Goal: Transaction & Acquisition: Purchase product/service

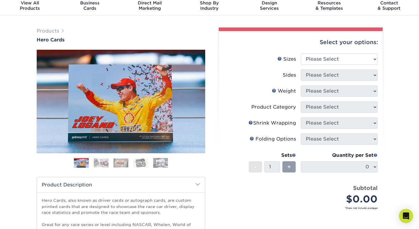
scroll to position [18, 0]
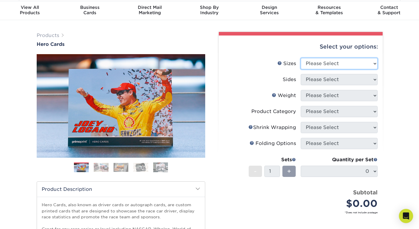
click at [349, 61] on select "Please Select 1.5" x 7" 4" x 6" 5" x 7" 6" x 8" 6" x 8.5" 6" x 9" 7" x 8.5" 7.5…" at bounding box center [339, 63] width 77 height 11
select select "5.00x7.00"
click at [301, 58] on select "Please Select 1.5" x 7" 4" x 6" 5" x 7" 6" x 8" 6" x 8.5" 6" x 9" 7" x 8.5" 7.5…" at bounding box center [339, 63] width 77 height 11
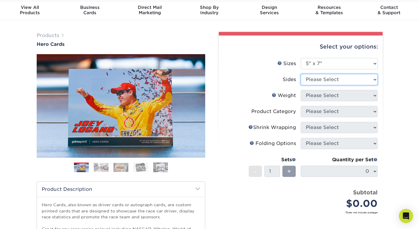
click at [332, 79] on select "Please Select Print Both Sides Print Front Only" at bounding box center [339, 79] width 77 height 11
select select "13abbda7-1d64-4f25-8bb2-c179b224825d"
click at [301, 74] on select "Please Select Print Both Sides Print Front Only" at bounding box center [339, 79] width 77 height 11
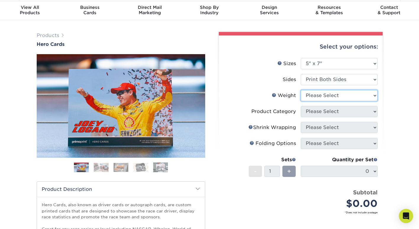
click at [335, 97] on select "Please Select 14PT 16PT 100LB" at bounding box center [339, 95] width 77 height 11
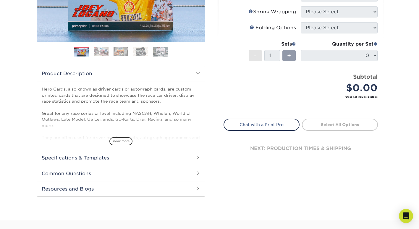
scroll to position [134, 0]
click at [196, 159] on span at bounding box center [197, 157] width 5 height 5
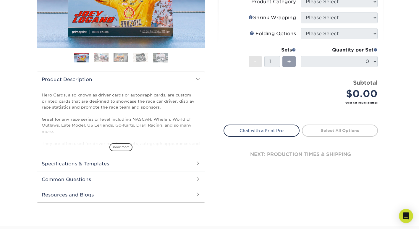
scroll to position [127, 0]
click at [120, 149] on span "show more" at bounding box center [120, 147] width 23 height 8
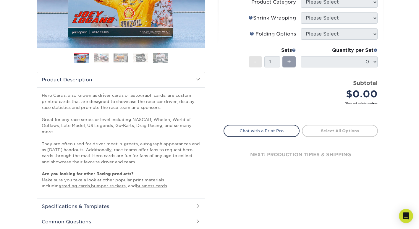
scroll to position [0, 0]
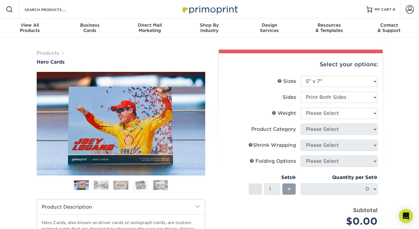
click at [103, 187] on img at bounding box center [101, 184] width 15 height 9
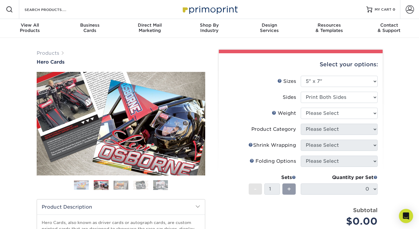
click at [117, 185] on img at bounding box center [121, 184] width 15 height 9
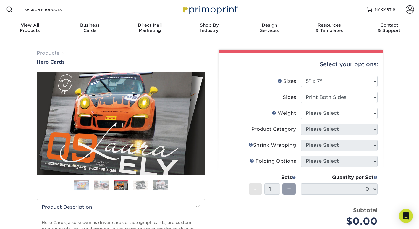
click at [137, 185] on img at bounding box center [140, 184] width 15 height 9
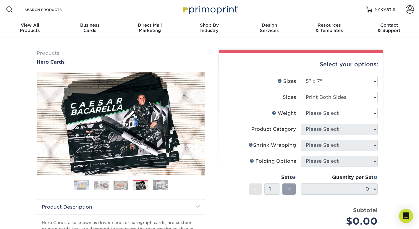
click at [160, 185] on img at bounding box center [160, 185] width 15 height 10
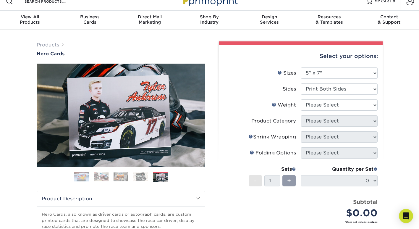
scroll to position [9, 0]
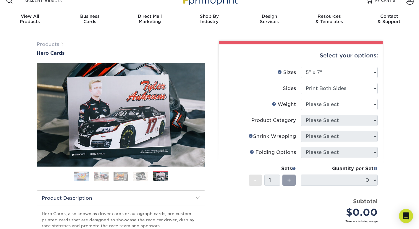
click at [274, 100] on label "Weight Help Weight" at bounding box center [262, 104] width 77 height 11
click at [274, 104] on link "Weight Help" at bounding box center [274, 103] width 5 height 5
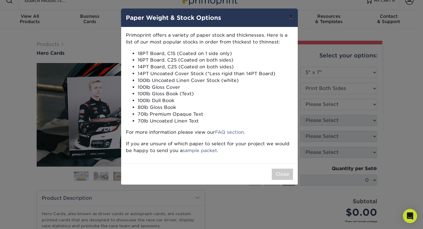
click at [291, 17] on button "×" at bounding box center [291, 17] width 14 height 17
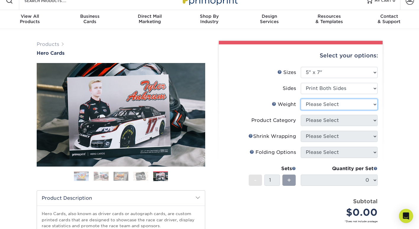
click at [340, 103] on select "Please Select 14PT 16PT 100LB" at bounding box center [339, 104] width 77 height 11
select select "16PT"
click at [301, 99] on select "Please Select 14PT 16PT 100LB" at bounding box center [339, 104] width 77 height 11
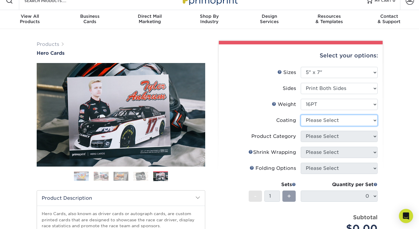
click at [331, 124] on select at bounding box center [339, 120] width 77 height 11
select select "121bb7b5-3b4d-429f-bd8d-bbf80e953313"
click at [301, 115] on select at bounding box center [339, 120] width 77 height 11
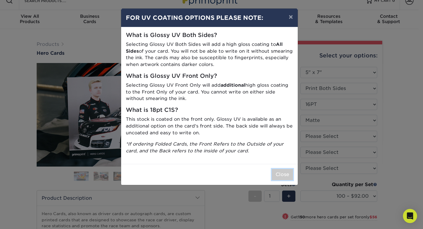
click at [277, 176] on button "Close" at bounding box center [282, 174] width 21 height 11
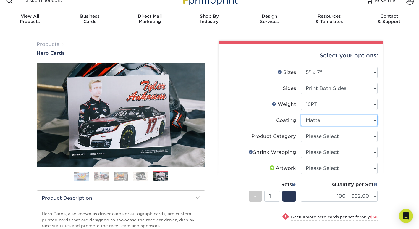
click at [332, 122] on select at bounding box center [339, 120] width 77 height 11
click at [289, 143] on li "Product Category Please Select Postcards" at bounding box center [301, 139] width 154 height 16
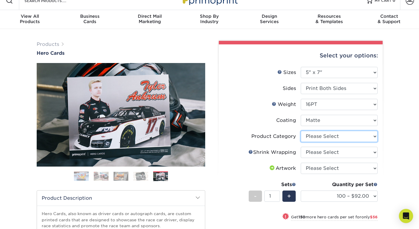
click at [315, 136] on select "Please Select Postcards" at bounding box center [339, 136] width 77 height 11
select select "9b7272e0-d6c8-4c3c-8e97-d3a1bcdab858"
click at [301, 131] on select "Please Select Postcards" at bounding box center [339, 136] width 77 height 11
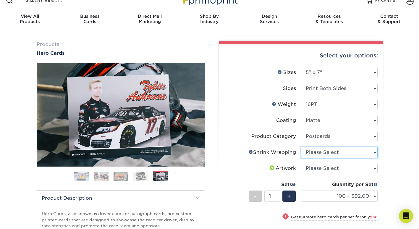
click at [325, 148] on select "Please Select No Shrink Wrapping Shrink Wrap 100 Per Package Shrink Wrap 50 Per…" at bounding box center [339, 152] width 77 height 11
select select "c8749376-e7da-41d0-b3dc-647faf84d907"
click at [301, 147] on select "Please Select No Shrink Wrapping Shrink Wrap 100 Per Package Shrink Wrap 50 Per…" at bounding box center [339, 152] width 77 height 11
click at [335, 169] on select "Please Select I will upload files I need a design - $150" at bounding box center [339, 168] width 77 height 11
select select "upload"
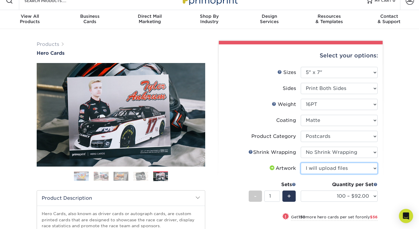
click at [301, 163] on select "Please Select I will upload files I need a design - $150" at bounding box center [339, 168] width 77 height 11
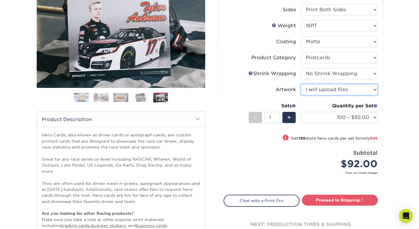
scroll to position [88, 0]
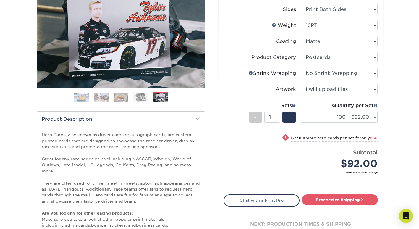
click at [347, 199] on link "Proceed to Shipping" at bounding box center [340, 199] width 76 height 11
type input "Set 1"
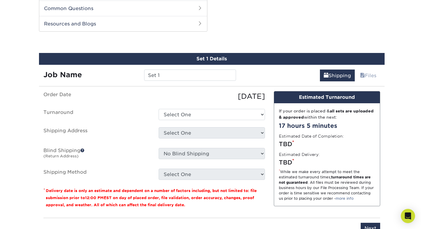
scroll to position [343, 0]
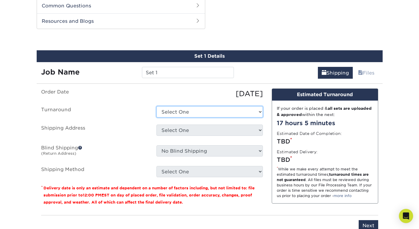
click at [214, 114] on select "Select One 2-4 Business Days 2 Day Next Business Day" at bounding box center [209, 111] width 106 height 11
select select "e8ad2885-5229-4831-b22d-a7c14bb02f5e"
click at [156, 106] on select "Select One 2-4 Business Days 2 Day Next Business Day" at bounding box center [209, 111] width 106 height 11
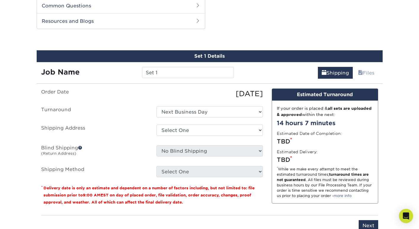
click at [289, 147] on div "If your order is placed & all sets are uploaded & approved within the next: 14 …" at bounding box center [325, 151] width 106 height 103
click at [218, 129] on select "Select One + Add New Address - Login" at bounding box center [209, 129] width 106 height 11
select select "newaddress"
click at [156, 124] on select "Select One + Add New Address - Login" at bounding box center [209, 129] width 106 height 11
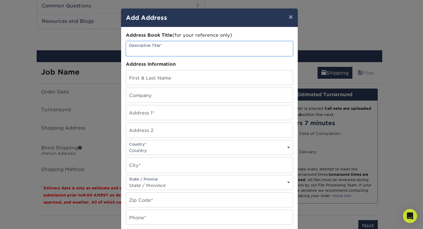
click at [201, 52] on input "text" at bounding box center [209, 48] width 167 height 14
type input "[PERSON_NAME]'s Sprint car"
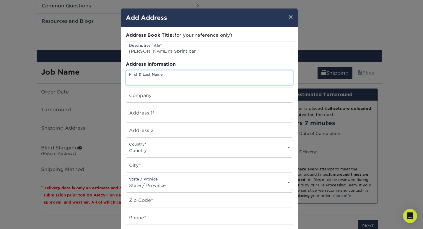
click at [173, 83] on input "text" at bounding box center [209, 77] width 167 height 14
type input "[PERSON_NAME]"
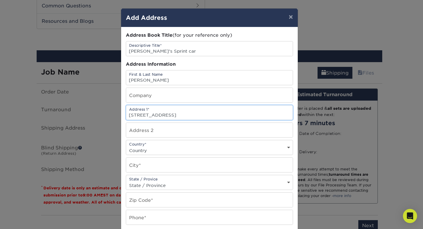
type input "[STREET_ADDRESS]"
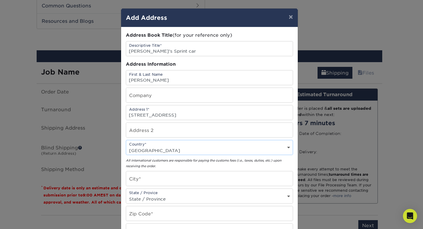
click at [191, 150] on select "Country [GEOGRAPHIC_DATA] [GEOGRAPHIC_DATA] ----------------------------- [GEOG…" at bounding box center [209, 150] width 167 height 9
select select "US"
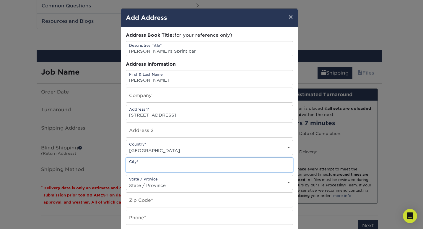
click at [177, 175] on div "Address Book Title (for your reference only) Descriptive Title* [PERSON_NAME]'s…" at bounding box center [209, 159] width 167 height 255
type input "[GEOGRAPHIC_DATA]"
select select "CA"
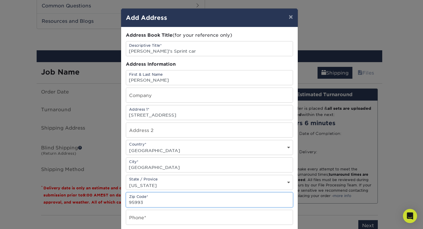
type input "95993"
click at [176, 214] on input "text" at bounding box center [209, 217] width 167 height 14
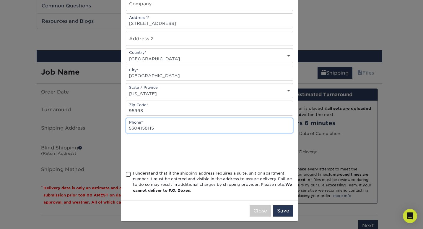
scroll to position [93, 0]
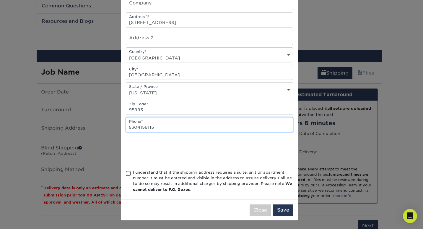
type input "5304158115"
click at [171, 214] on div "Close Save" at bounding box center [209, 209] width 177 height 21
click at [126, 173] on span at bounding box center [128, 174] width 5 height 6
click at [0, 0] on input "I understand that if the shipping address requires a suite, unit or apartment n…" at bounding box center [0, 0] width 0 height 0
click at [282, 211] on button "Save" at bounding box center [283, 209] width 20 height 11
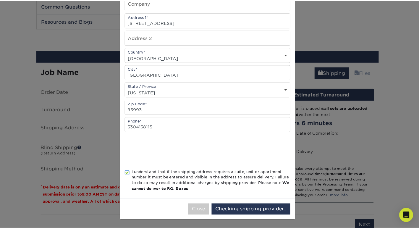
scroll to position [0, 0]
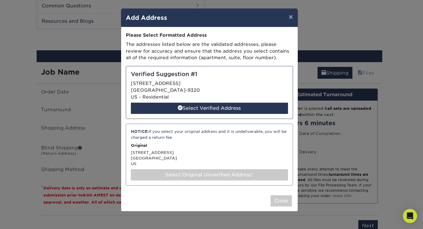
click at [219, 106] on div "Select Verified Address" at bounding box center [209, 108] width 157 height 11
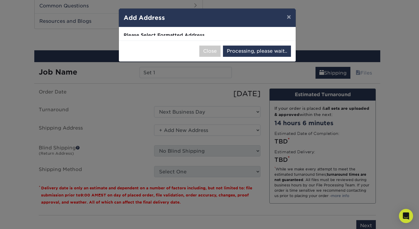
select select "285672"
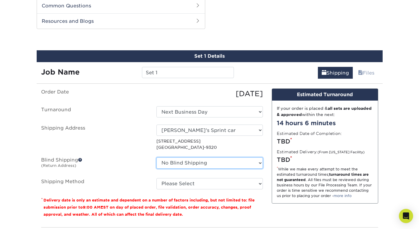
click at [230, 165] on select "No Blind Shipping + Add New Address" at bounding box center [209, 162] width 106 height 11
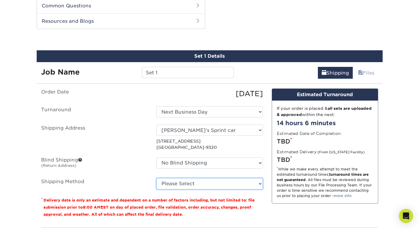
click at [234, 186] on select "Please Select Ground Shipping (+$24.98) 3 Day Shipping Service (+$31.12) 2 Day …" at bounding box center [209, 183] width 106 height 11
click at [156, 178] on select "Please Select Ground Shipping (+$24.98) 3 Day Shipping Service (+$31.12) 2 Day …" at bounding box center [209, 183] width 106 height 11
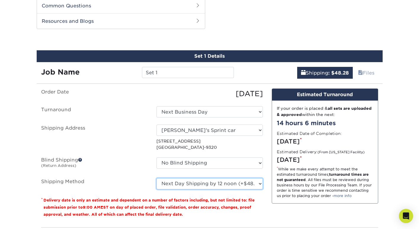
click at [228, 185] on select "Please Select Ground Shipping (+$24.98) 3 Day Shipping Service (+$31.12) 2 Day …" at bounding box center [209, 183] width 106 height 11
select select "14"
click at [156, 178] on select "Please Select Ground Shipping (+$24.98) 3 Day Shipping Service (+$31.12) 2 Day …" at bounding box center [209, 183] width 106 height 11
